Goal: Entertainment & Leisure: Consume media (video, audio)

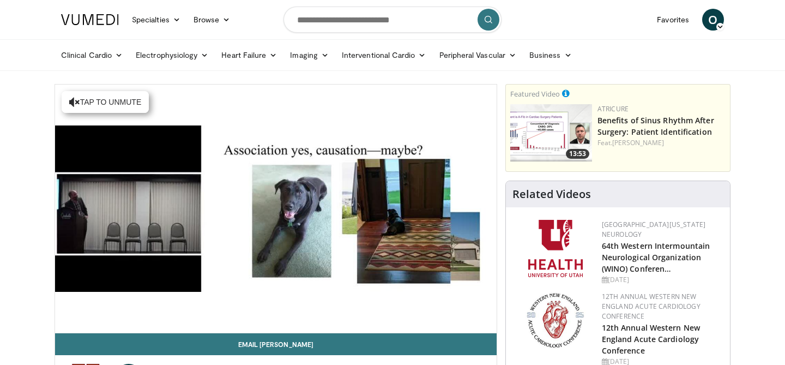
click at [486, 326] on div "10 seconds Tap to unmute" at bounding box center [276, 209] width 442 height 248
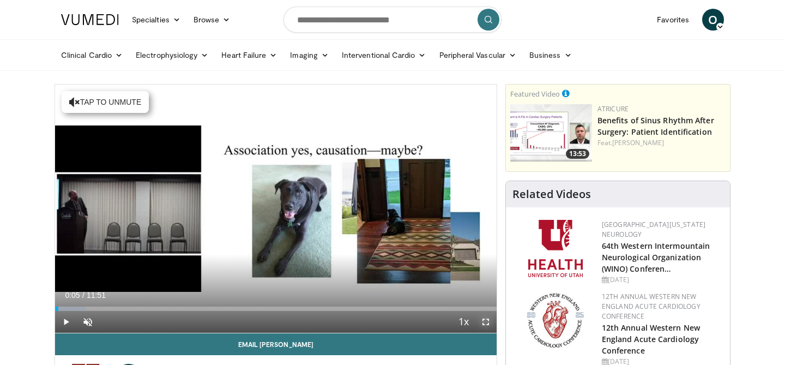
click at [486, 318] on span "Video Player" at bounding box center [486, 322] width 22 height 22
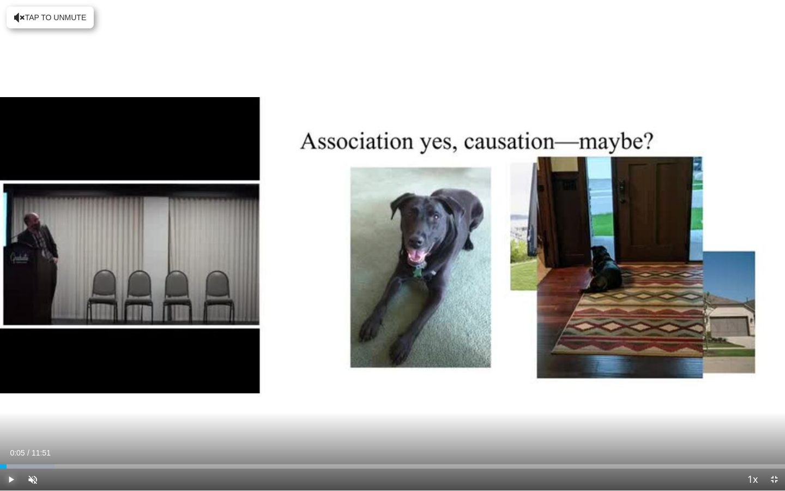
click at [9, 364] on span "Video Player" at bounding box center [11, 479] width 22 height 22
click at [31, 364] on span "Video Player" at bounding box center [33, 479] width 22 height 22
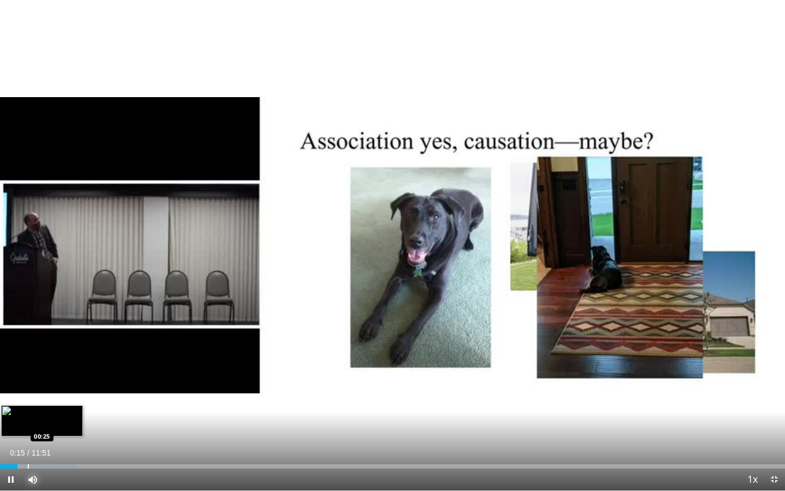
click at [28, 364] on div "Progress Bar" at bounding box center [28, 466] width 1 height 4
click at [45, 364] on div "Progress Bar" at bounding box center [45, 466] width 1 height 4
click at [86, 364] on div "Progress Bar" at bounding box center [86, 466] width 1 height 4
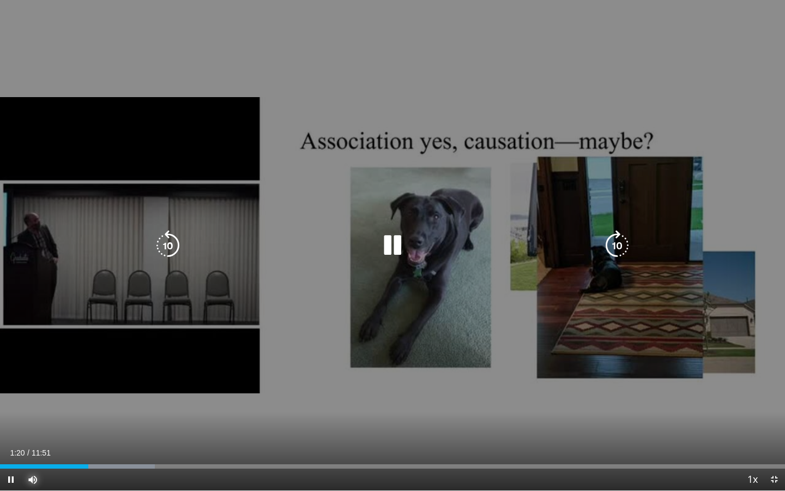
click at [22, 364] on button "Mute" at bounding box center [33, 479] width 22 height 22
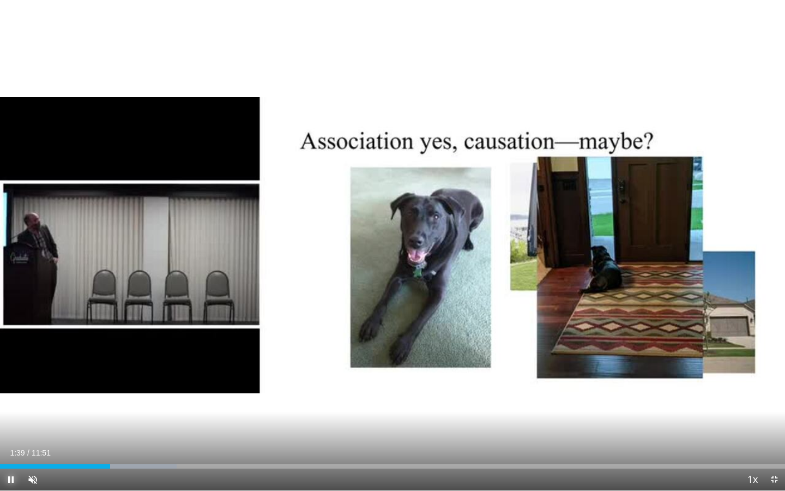
click at [13, 364] on span "Video Player" at bounding box center [11, 479] width 22 height 22
click at [28, 364] on span "Video Player" at bounding box center [33, 479] width 22 height 22
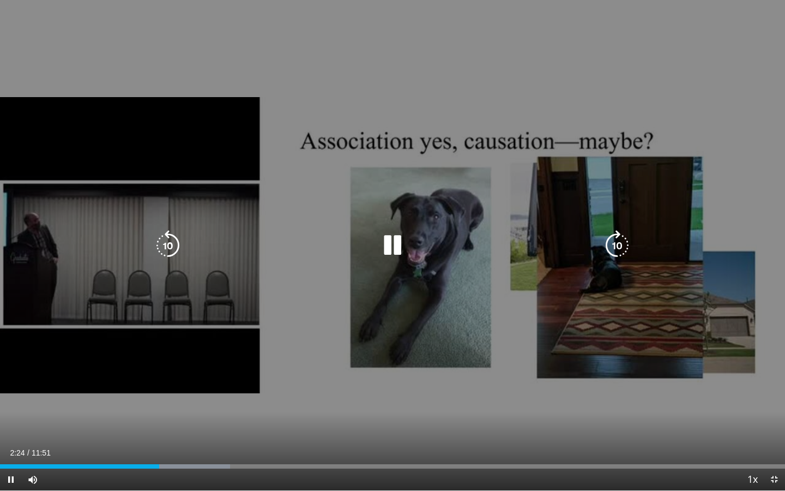
click at [619, 245] on icon "Video Player" at bounding box center [617, 245] width 31 height 31
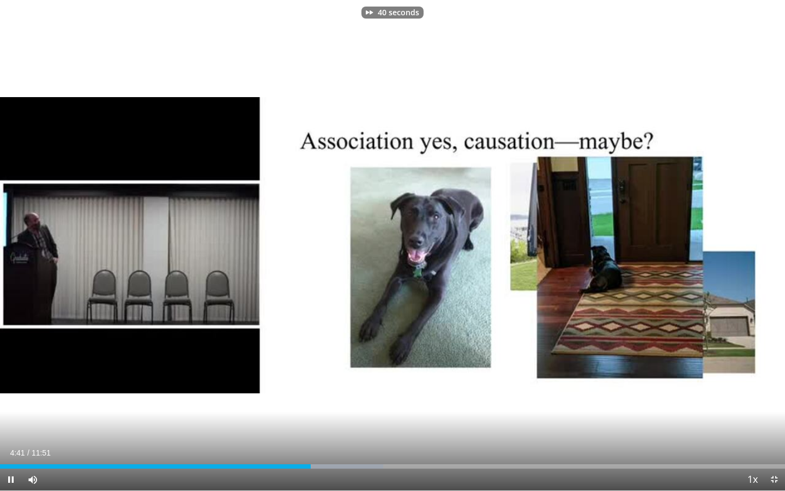
click at [619, 245] on div "40 seconds Tap to unmute" at bounding box center [392, 245] width 785 height 490
